Goal: Navigation & Orientation: Find specific page/section

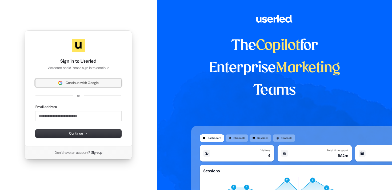
click at [73, 84] on span "Continue with Google" at bounding box center [82, 82] width 33 height 5
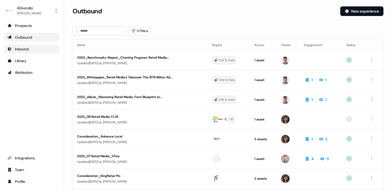
click at [20, 50] on div "Inbound" at bounding box center [31, 48] width 49 height 5
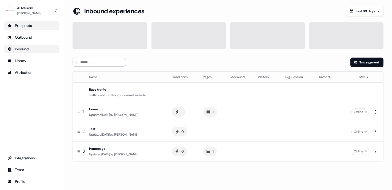
click at [20, 25] on div "Prospects" at bounding box center [31, 25] width 49 height 5
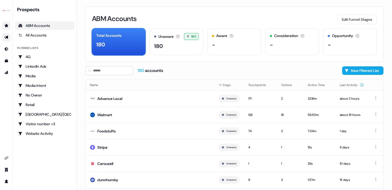
click at [5, 41] on link "Go to outbound experience" at bounding box center [6, 37] width 9 height 9
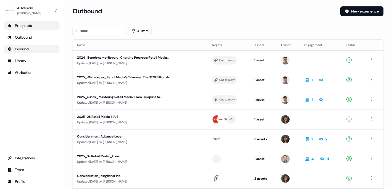
click at [10, 48] on icon "Go to Inbound" at bounding box center [9, 48] width 3 height 3
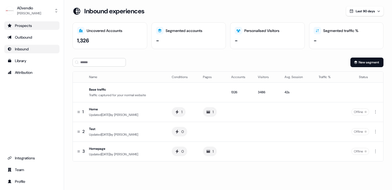
click at [23, 24] on div "Prospects" at bounding box center [31, 25] width 49 height 5
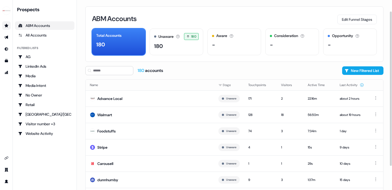
scroll to position [34, 0]
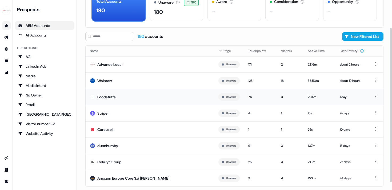
click at [111, 99] on div "Foodstuffs" at bounding box center [106, 96] width 18 height 5
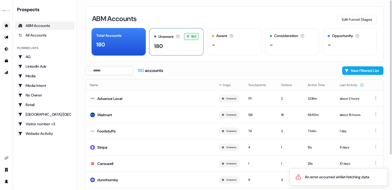
click at [174, 41] on div "Unaware The default stage all accounts start in. 180 180 accounts entered the U…" at bounding box center [176, 42] width 54 height 27
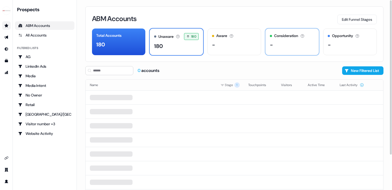
click at [297, 42] on div "-" at bounding box center [292, 45] width 44 height 8
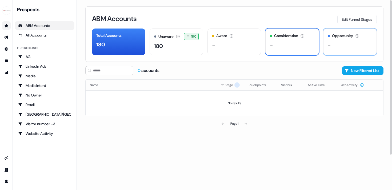
click at [330, 38] on div "Opportunity" at bounding box center [339, 36] width 25 height 6
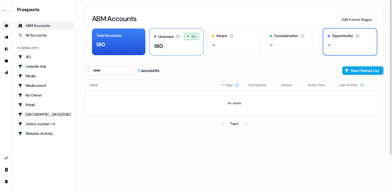
click at [170, 38] on div "Unaware" at bounding box center [165, 37] width 15 height 6
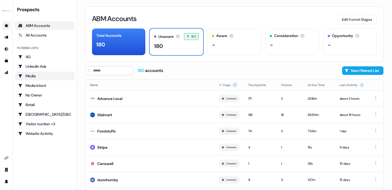
click at [30, 73] on div "Media" at bounding box center [44, 75] width 53 height 5
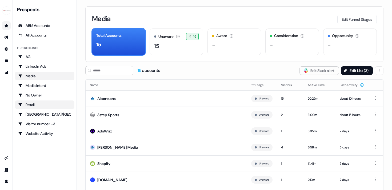
click at [37, 105] on div "Retail" at bounding box center [44, 104] width 53 height 5
click at [27, 66] on div "LinkedIn Ads" at bounding box center [44, 66] width 53 height 5
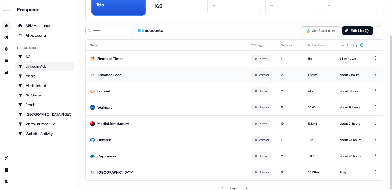
scroll to position [43, 0]
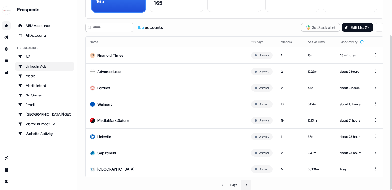
click at [245, 184] on icon at bounding box center [245, 184] width 3 height 3
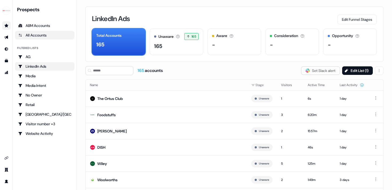
click at [33, 35] on div "All Accounts" at bounding box center [44, 34] width 53 height 5
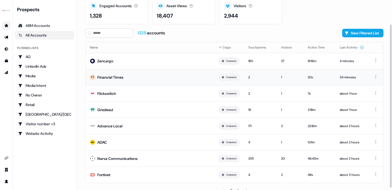
scroll to position [29, 0]
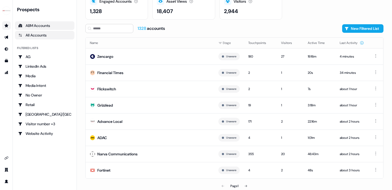
click at [34, 27] on div "ABM Accounts" at bounding box center [44, 25] width 53 height 5
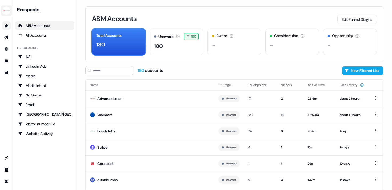
click at [7, 11] on img "side nav menu" at bounding box center [6, 10] width 9 height 9
click at [52, 7] on nav "Help documentation Feedback Logout Prospects ABM Accounts All Accounts Filtered…" at bounding box center [38, 95] width 77 height 190
click at [7, 25] on icon "Go to prospects" at bounding box center [7, 25] width 4 height 3
click at [5, 38] on icon "Go to outbound experience" at bounding box center [6, 37] width 4 height 4
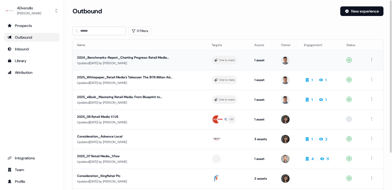
click at [154, 57] on div "2024_Benchmarks-Report_Charting Progress: Retail Media Benchmark Insights for R…" at bounding box center [126, 57] width 98 height 5
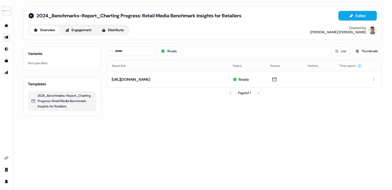
click at [5, 10] on img "side nav menu" at bounding box center [6, 10] width 9 height 9
click at [5, 11] on img "side nav menu" at bounding box center [6, 10] width 9 height 9
